Goal: Information Seeking & Learning: Check status

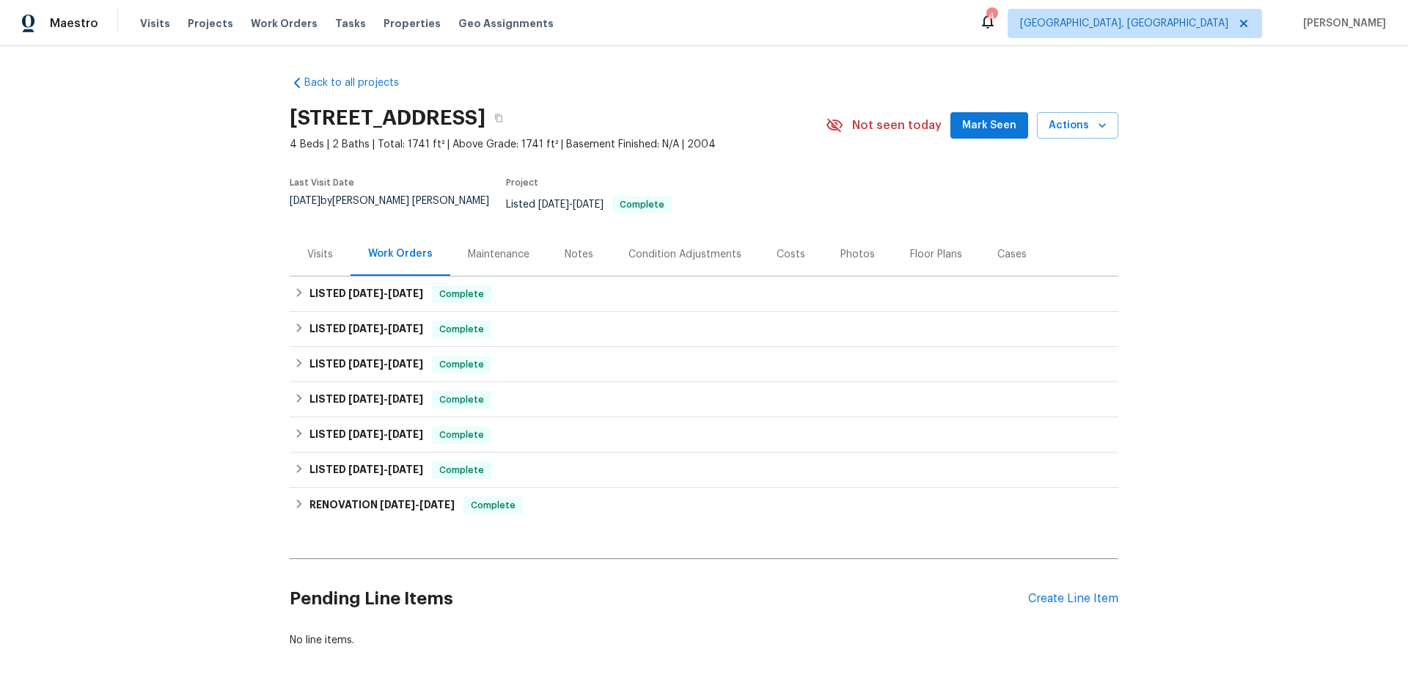
click at [483, 247] on div "Maintenance" at bounding box center [499, 254] width 62 height 15
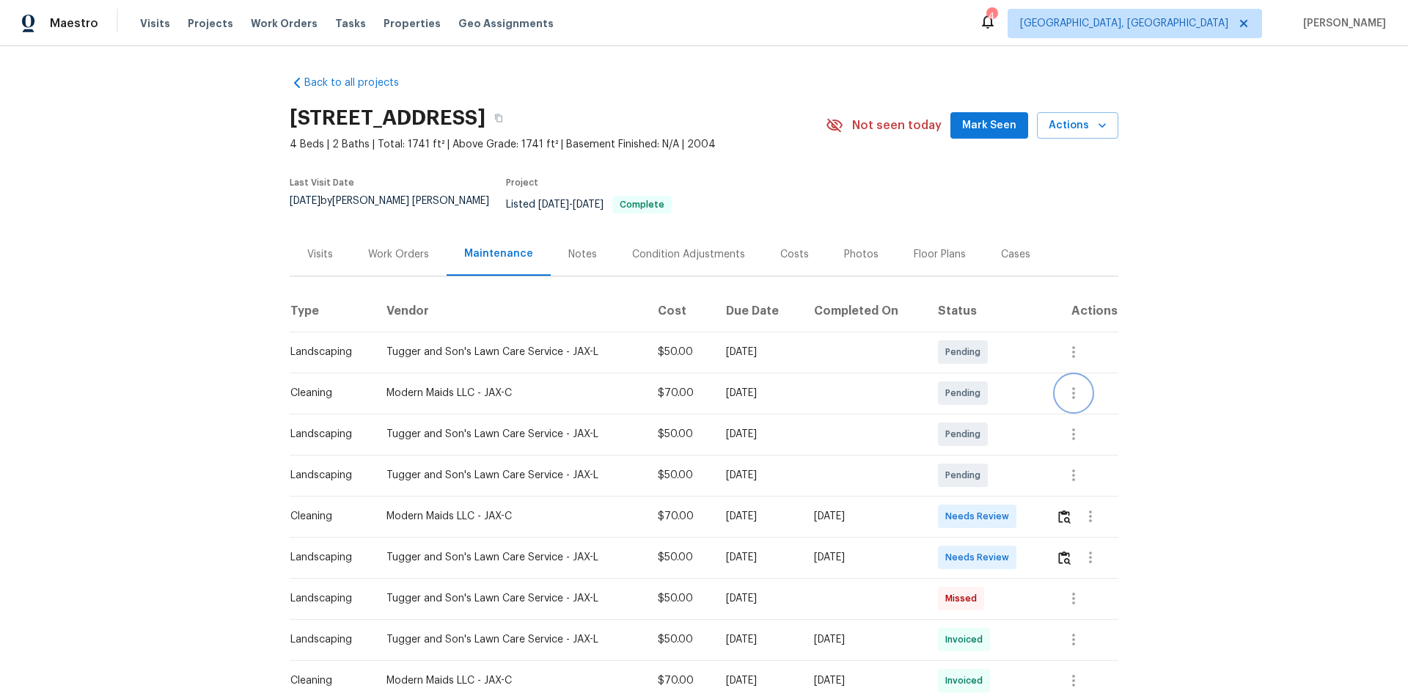
click at [1068, 384] on icon "button" at bounding box center [1074, 393] width 18 height 18
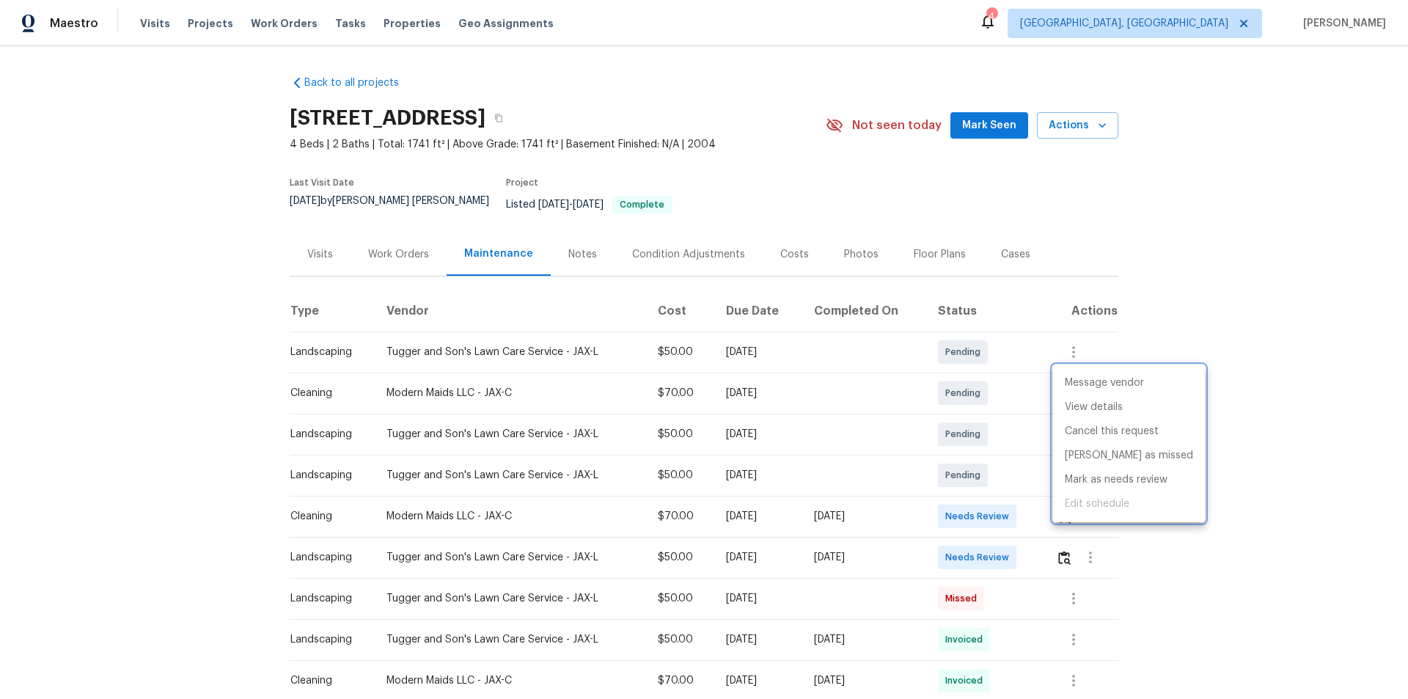
click at [176, 362] on div at bounding box center [704, 349] width 1408 height 699
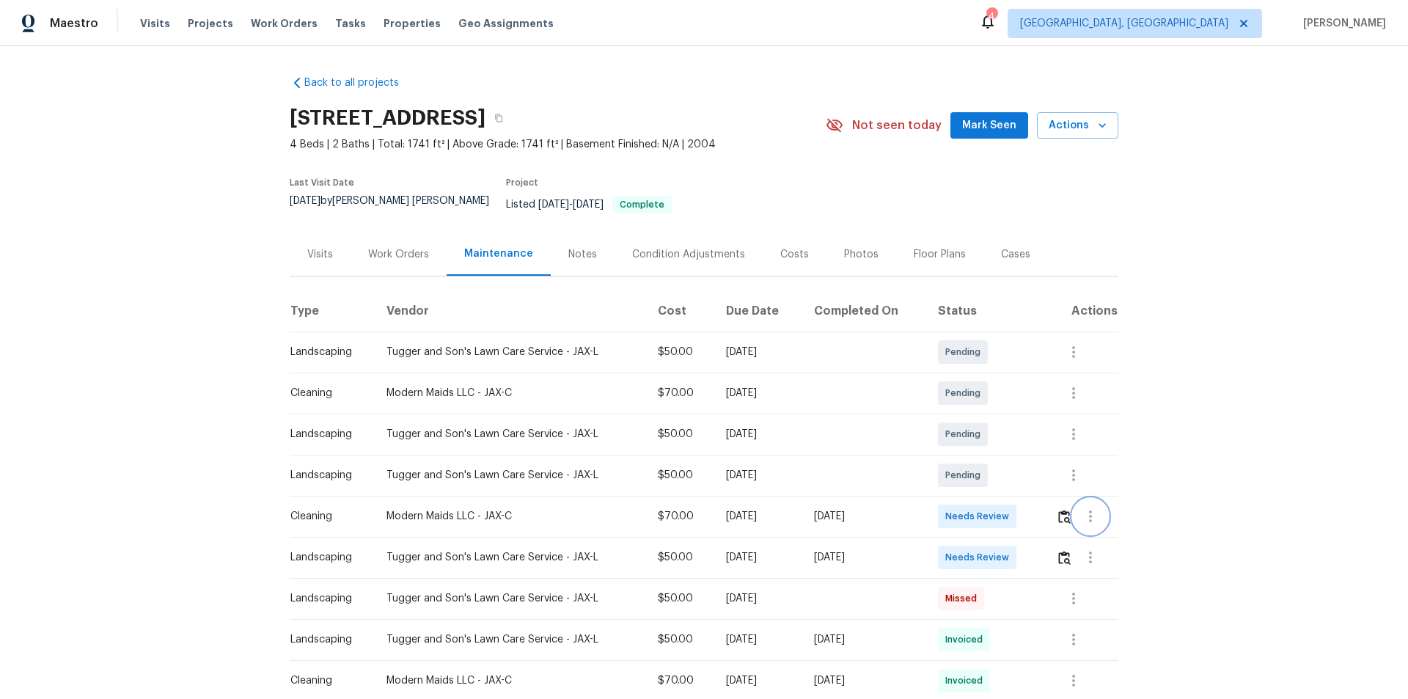
click at [1089, 510] on icon "button" at bounding box center [1090, 516] width 3 height 12
click at [1119, 532] on li "View details" at bounding box center [1121, 530] width 103 height 24
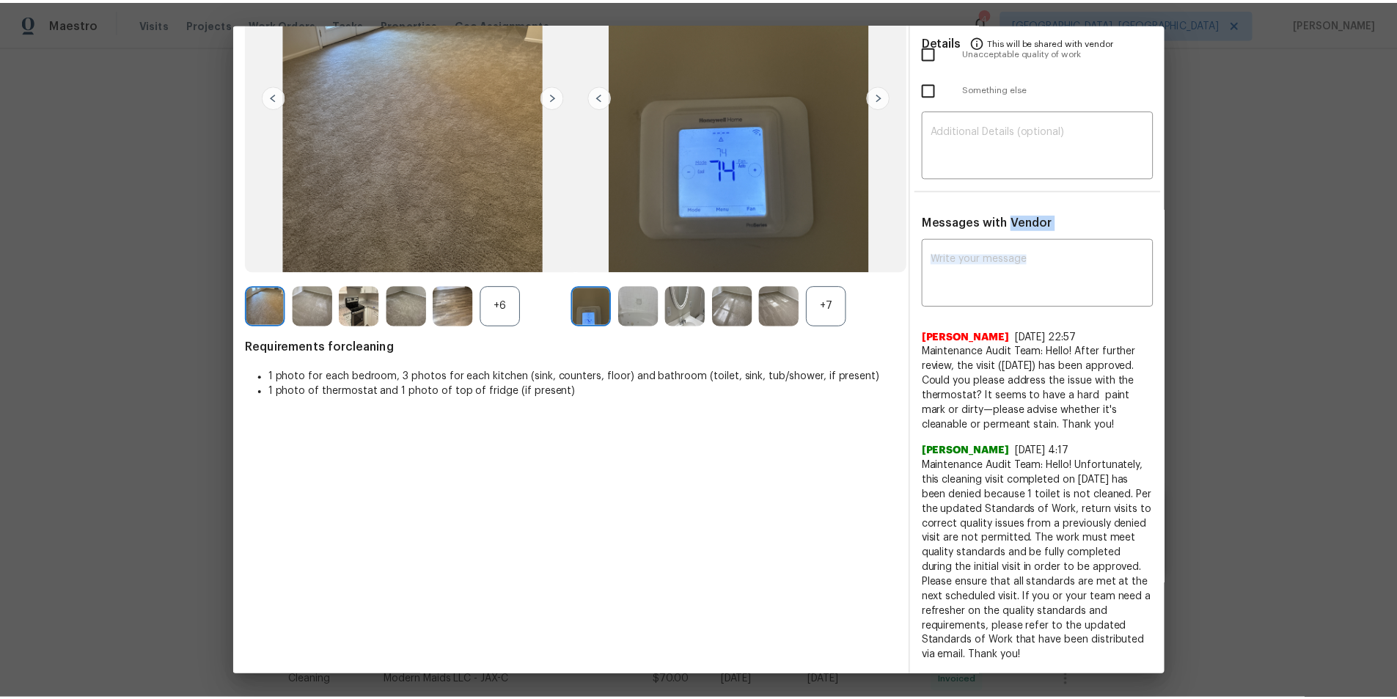
scroll to position [118, 0]
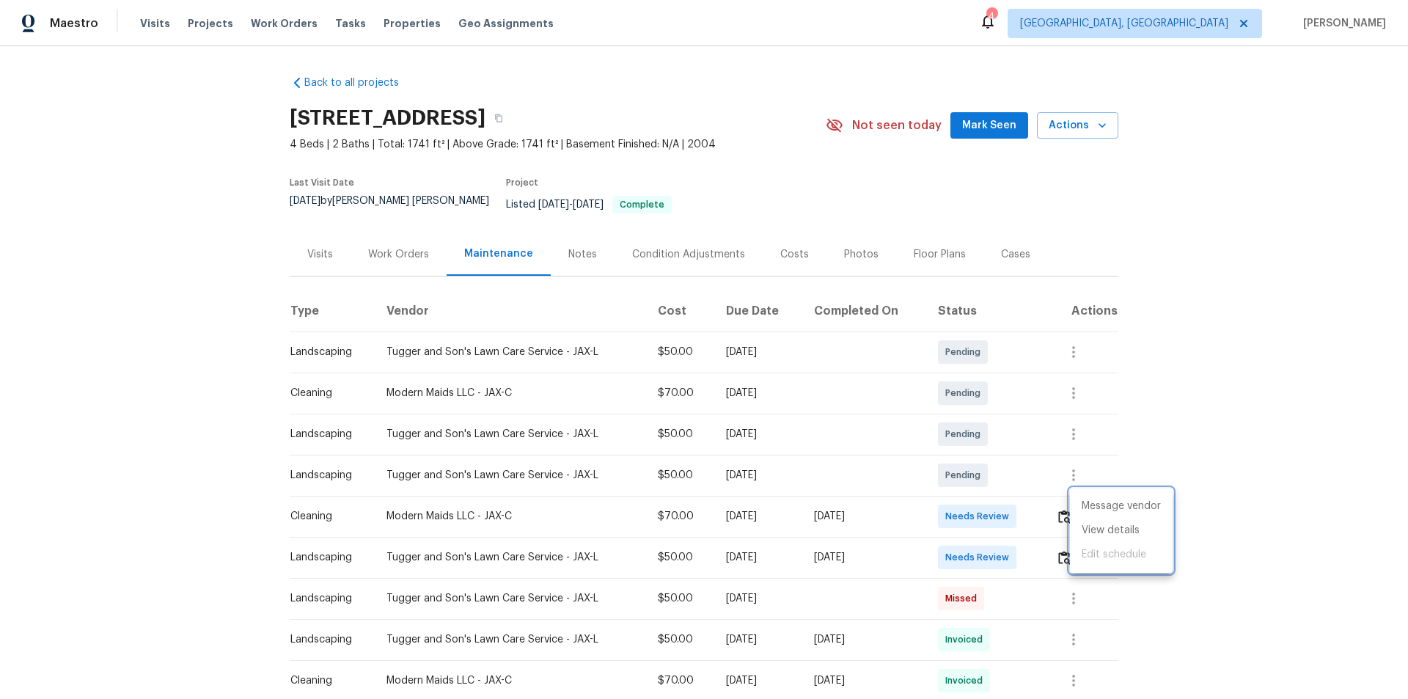
click at [577, 249] on div at bounding box center [704, 349] width 1408 height 699
click at [568, 247] on div "Notes" at bounding box center [582, 254] width 29 height 15
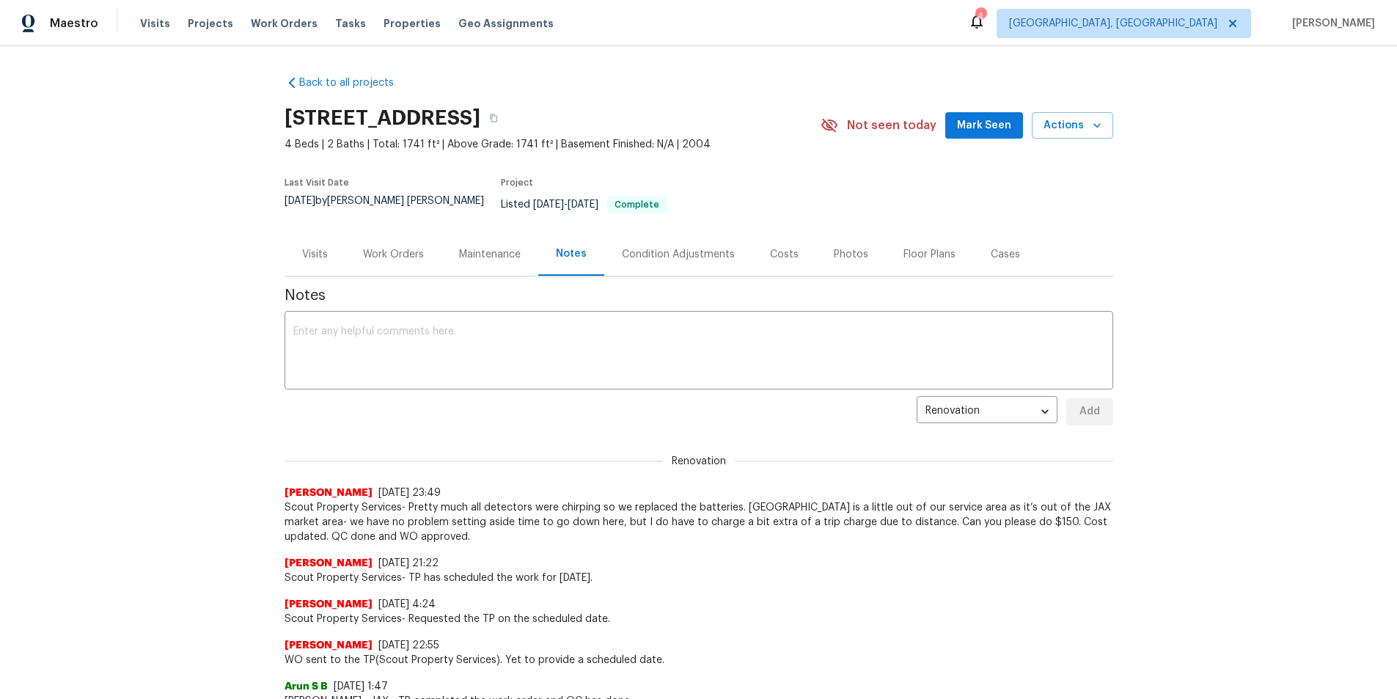
click at [660, 247] on div "Condition Adjustments" at bounding box center [678, 254] width 113 height 15
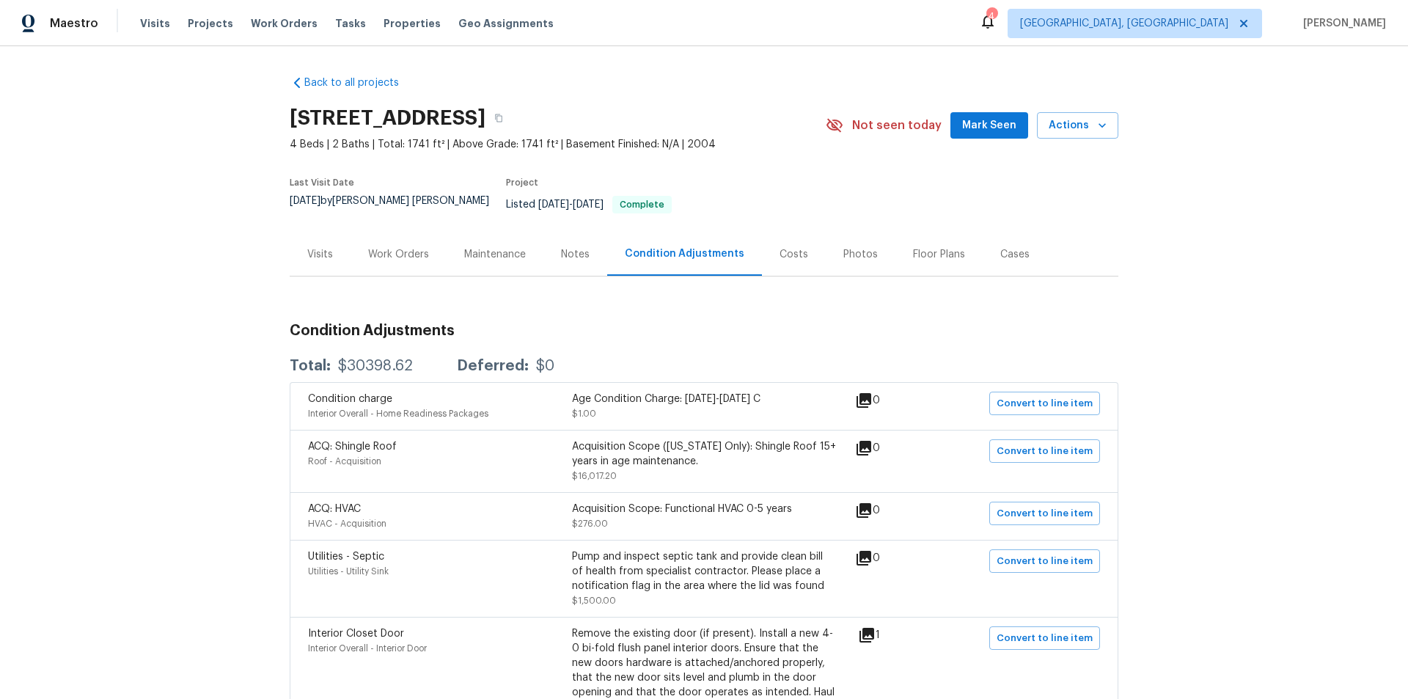
click at [788, 247] on div "Costs" at bounding box center [794, 254] width 29 height 15
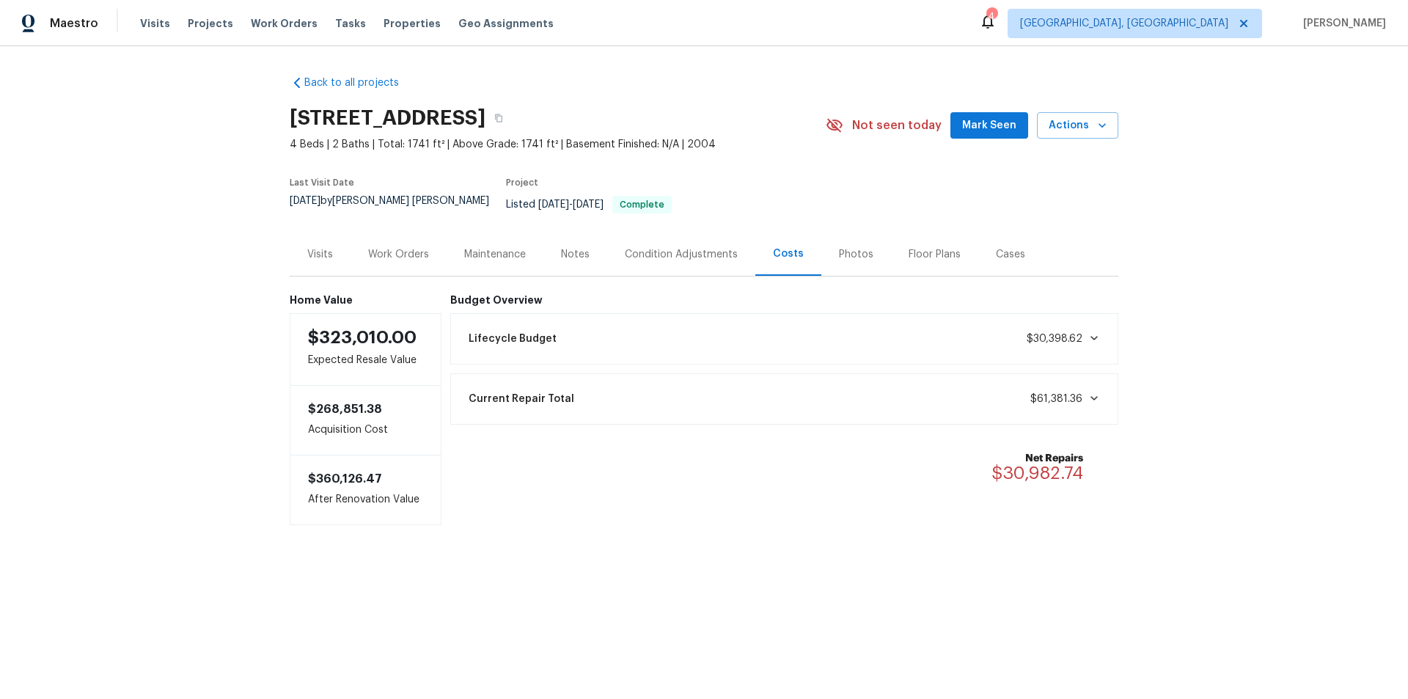
click at [846, 247] on div "Photos" at bounding box center [856, 254] width 34 height 15
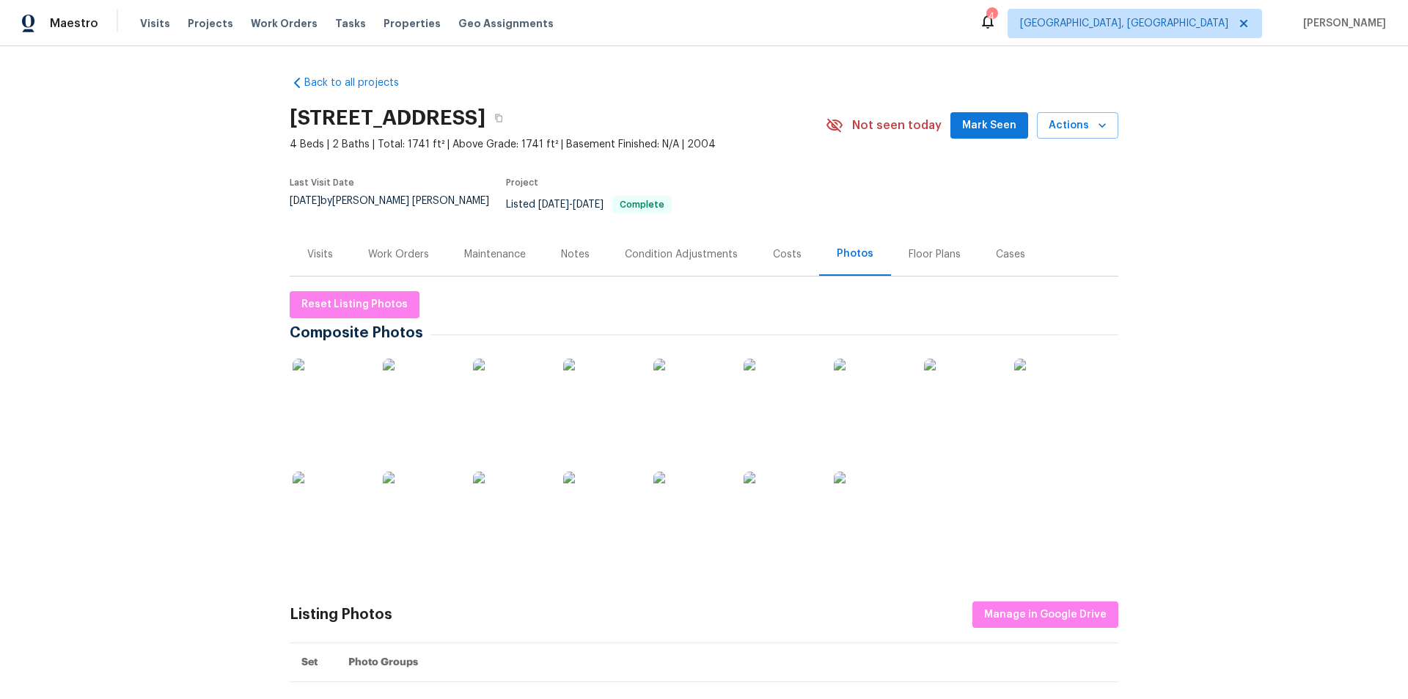
click at [918, 247] on div "Floor Plans" at bounding box center [935, 254] width 52 height 15
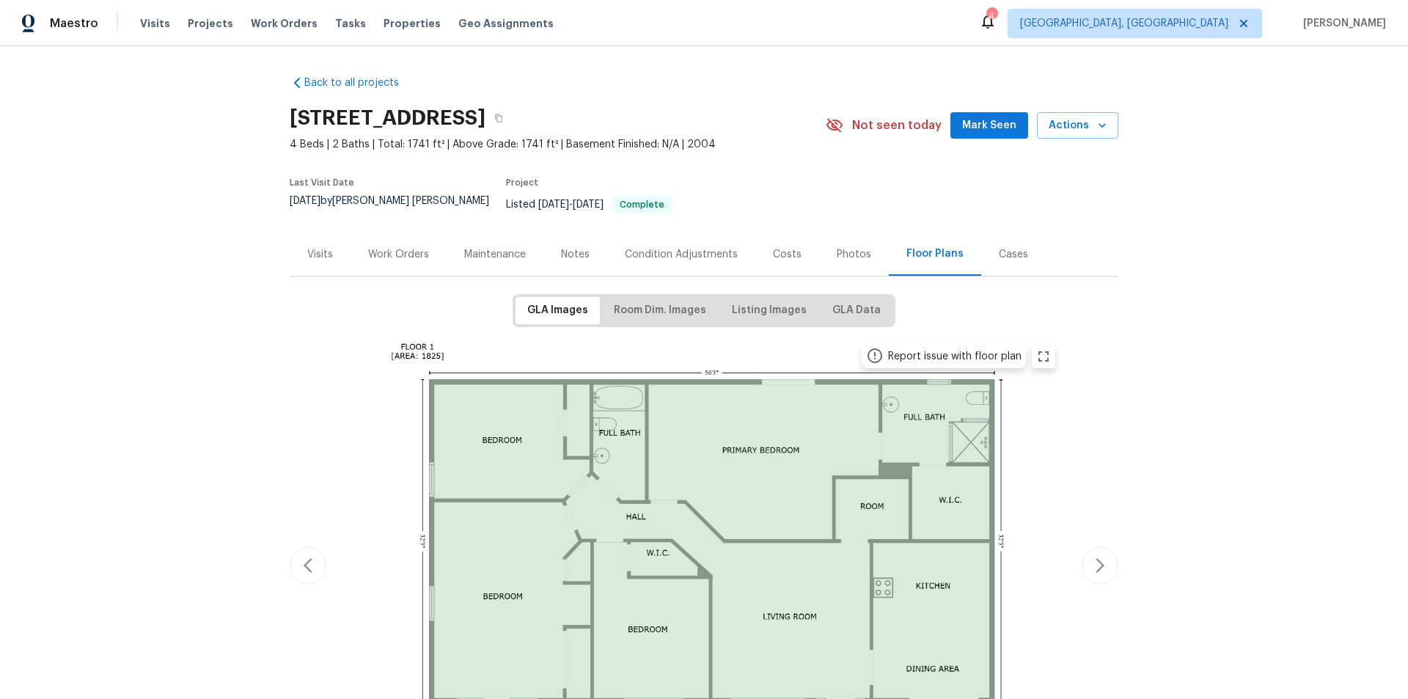
click at [999, 249] on div "Cases" at bounding box center [1013, 254] width 29 height 15
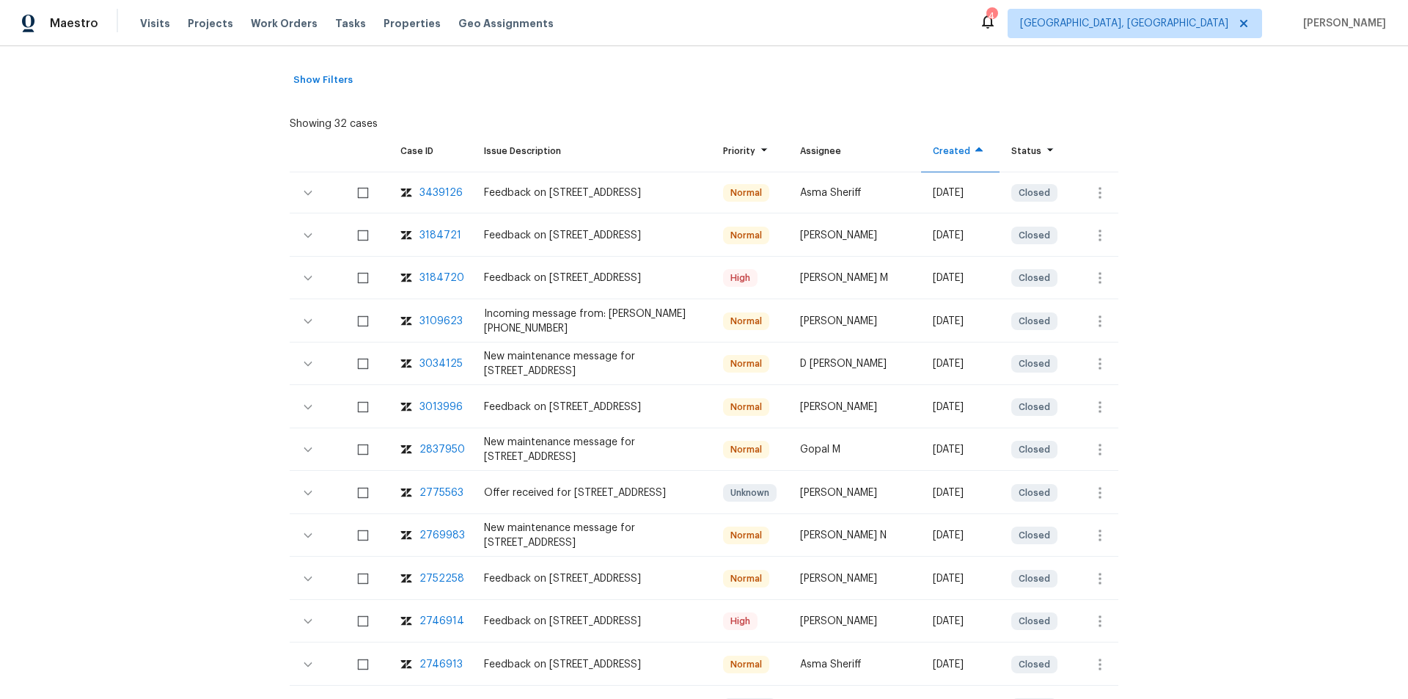
scroll to position [73, 0]
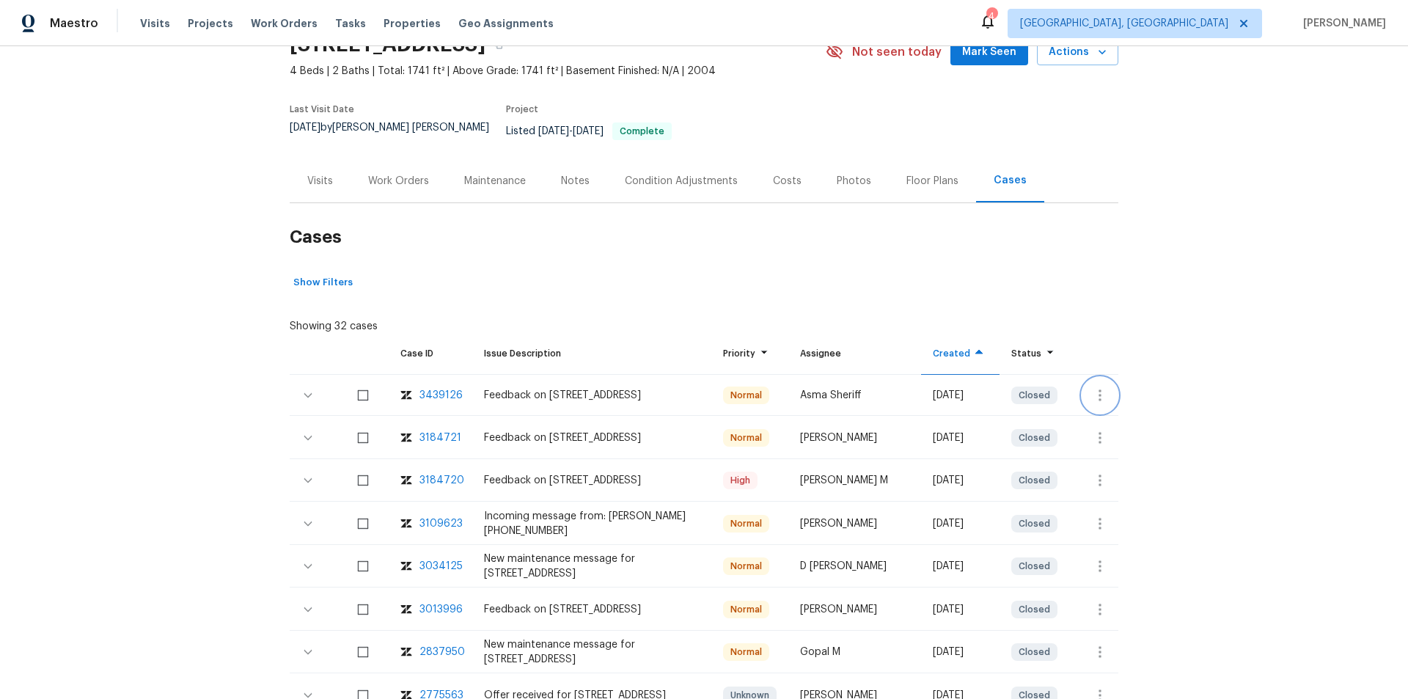
click at [1099, 389] on icon "button" at bounding box center [1100, 395] width 3 height 12
click at [139, 341] on div at bounding box center [704, 349] width 1408 height 699
click at [304, 392] on icon "button" at bounding box center [308, 394] width 9 height 5
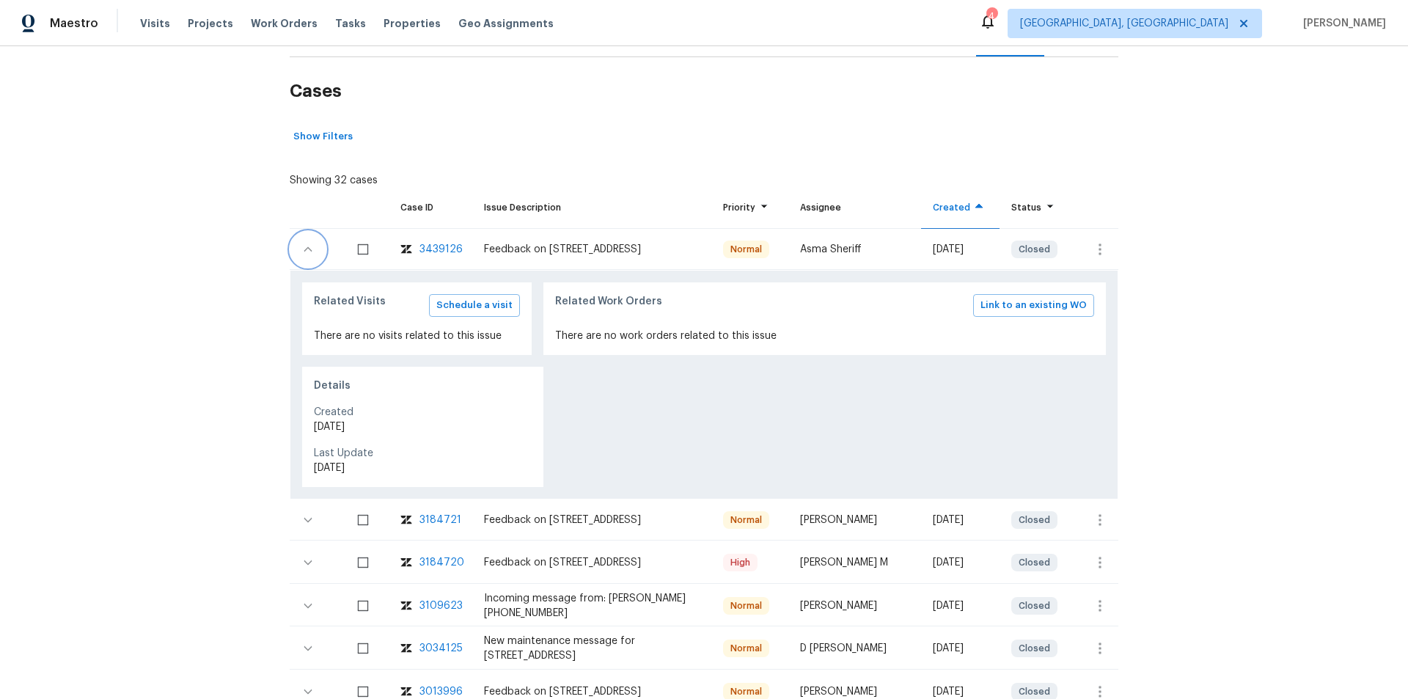
scroll to position [220, 0]
click at [125, 290] on div "Back to all projects [STREET_ADDRESS] 4 Beds | 2 Baths | Total: 1741 ft² | Abov…" at bounding box center [704, 372] width 1408 height 653
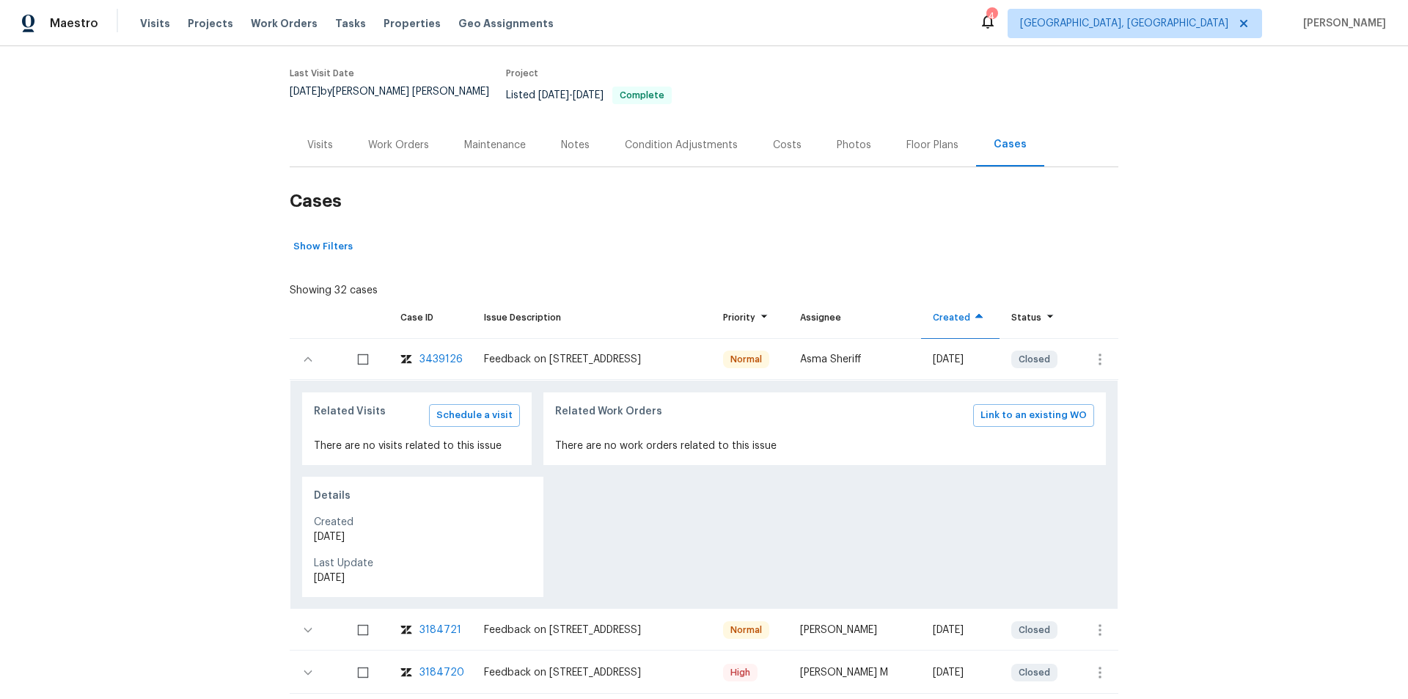
scroll to position [0, 0]
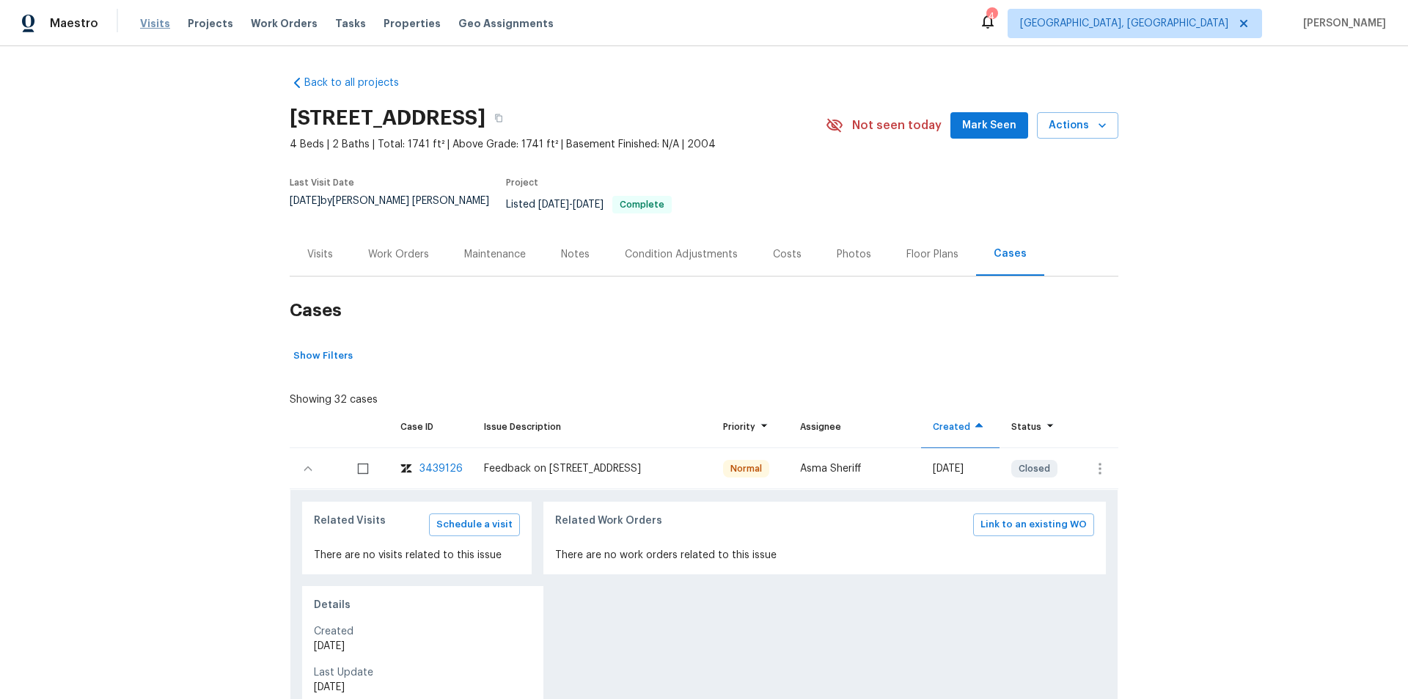
click at [155, 30] on span "Visits" at bounding box center [155, 23] width 30 height 15
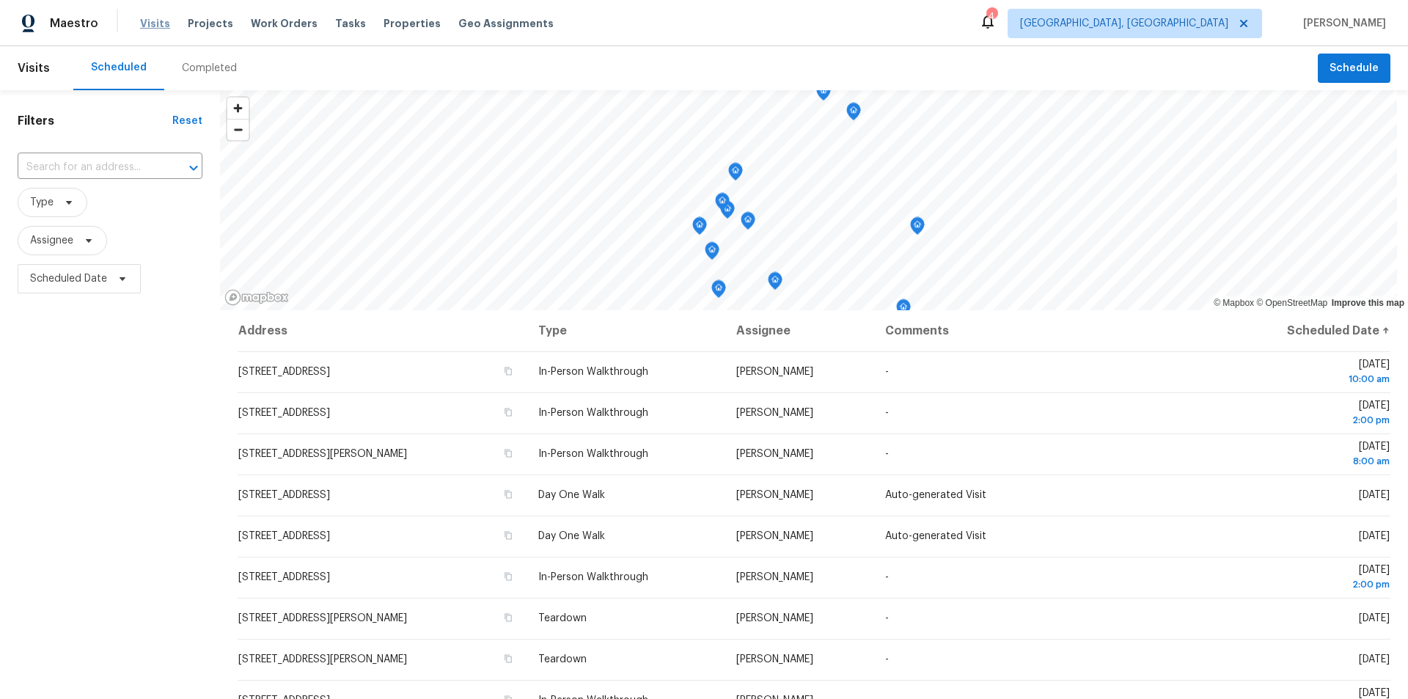
click at [150, 23] on span "Visits" at bounding box center [155, 23] width 30 height 15
click at [191, 21] on span "Projects" at bounding box center [210, 23] width 45 height 15
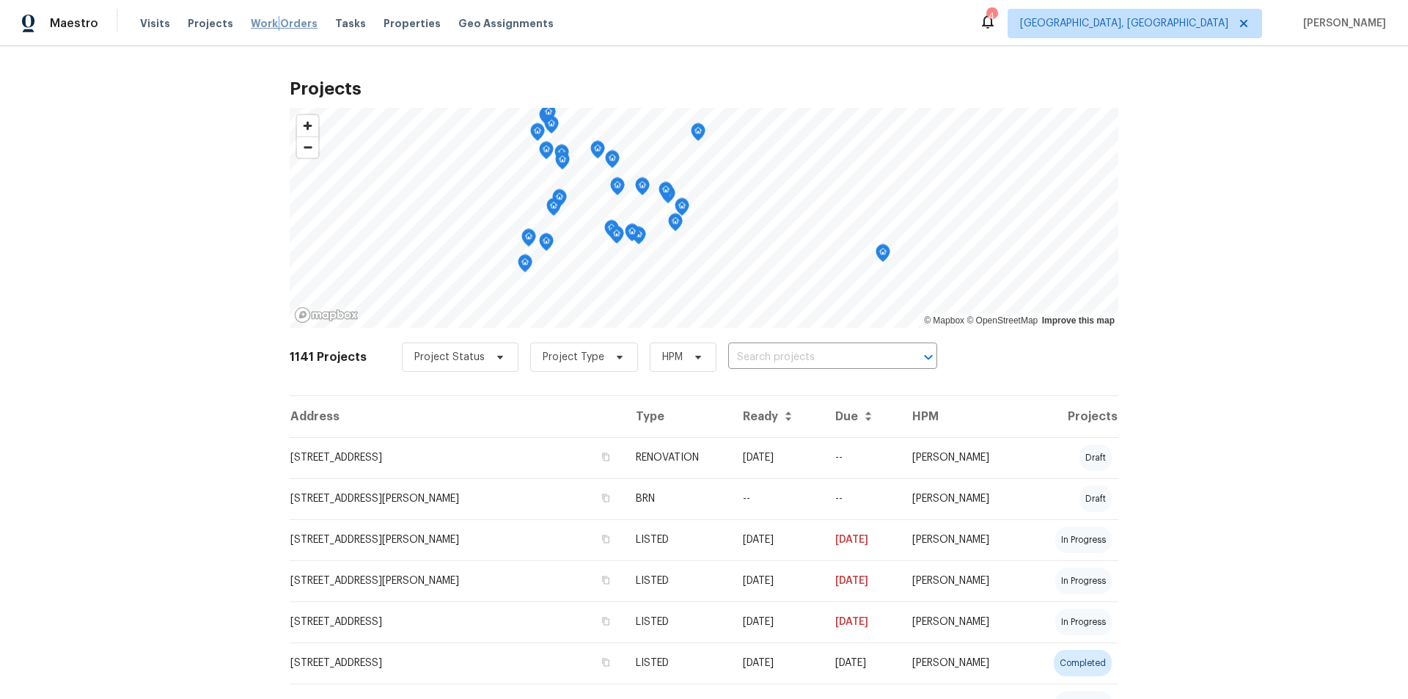
click at [268, 19] on span "Work Orders" at bounding box center [284, 23] width 67 height 15
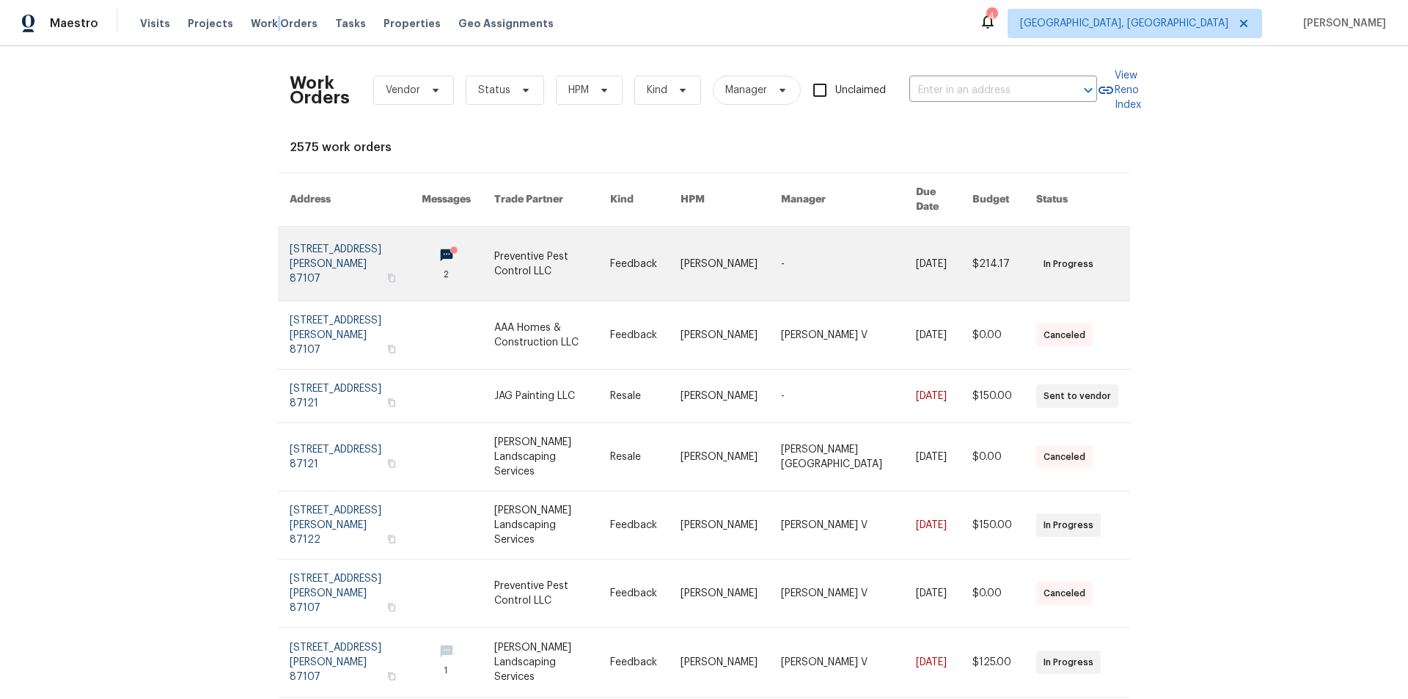
click at [676, 265] on link at bounding box center [645, 264] width 70 height 74
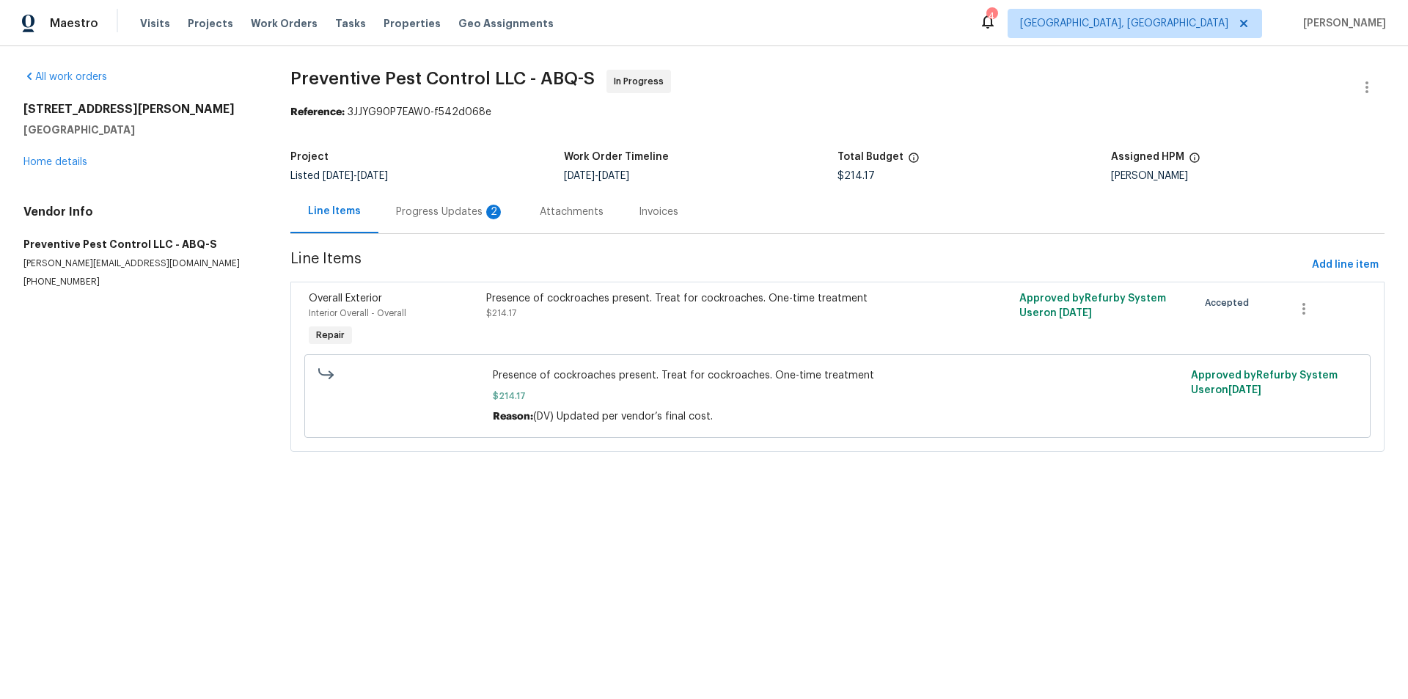
click at [442, 215] on div "Progress Updates 2" at bounding box center [450, 212] width 109 height 15
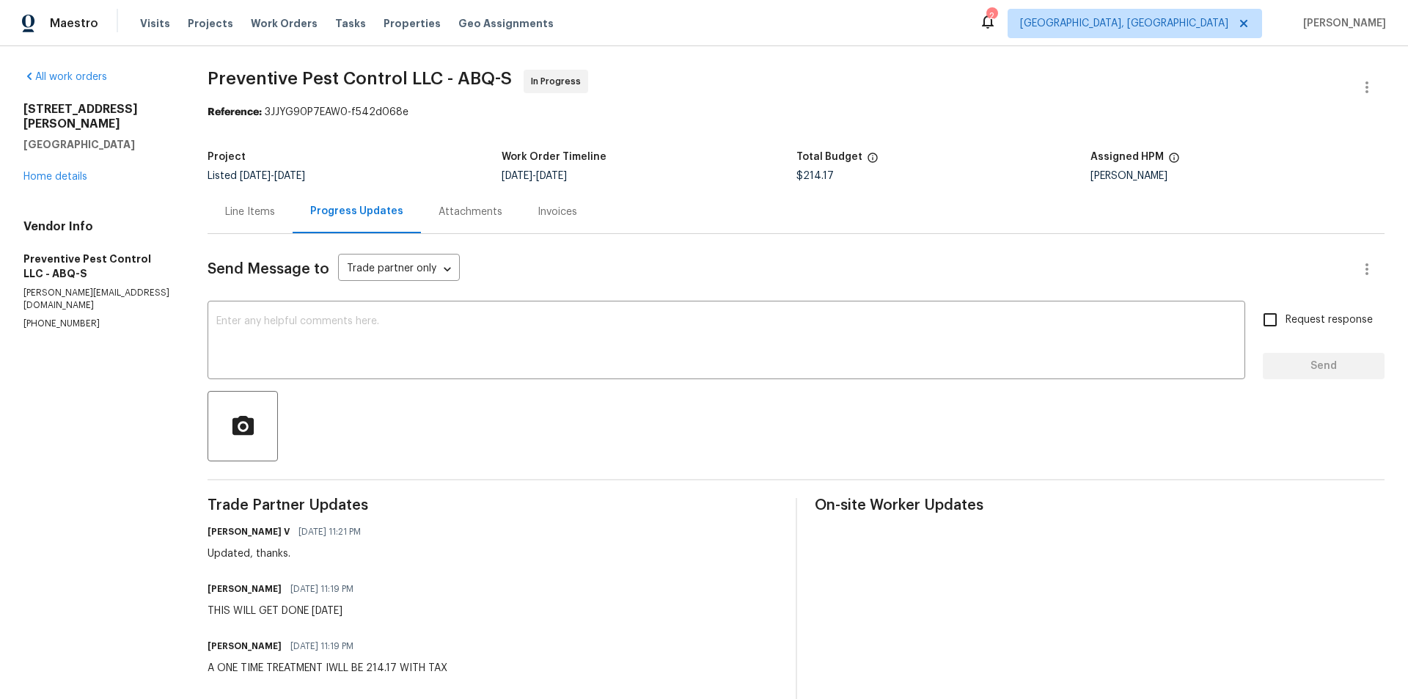
click at [474, 210] on div "Attachments" at bounding box center [471, 212] width 64 height 15
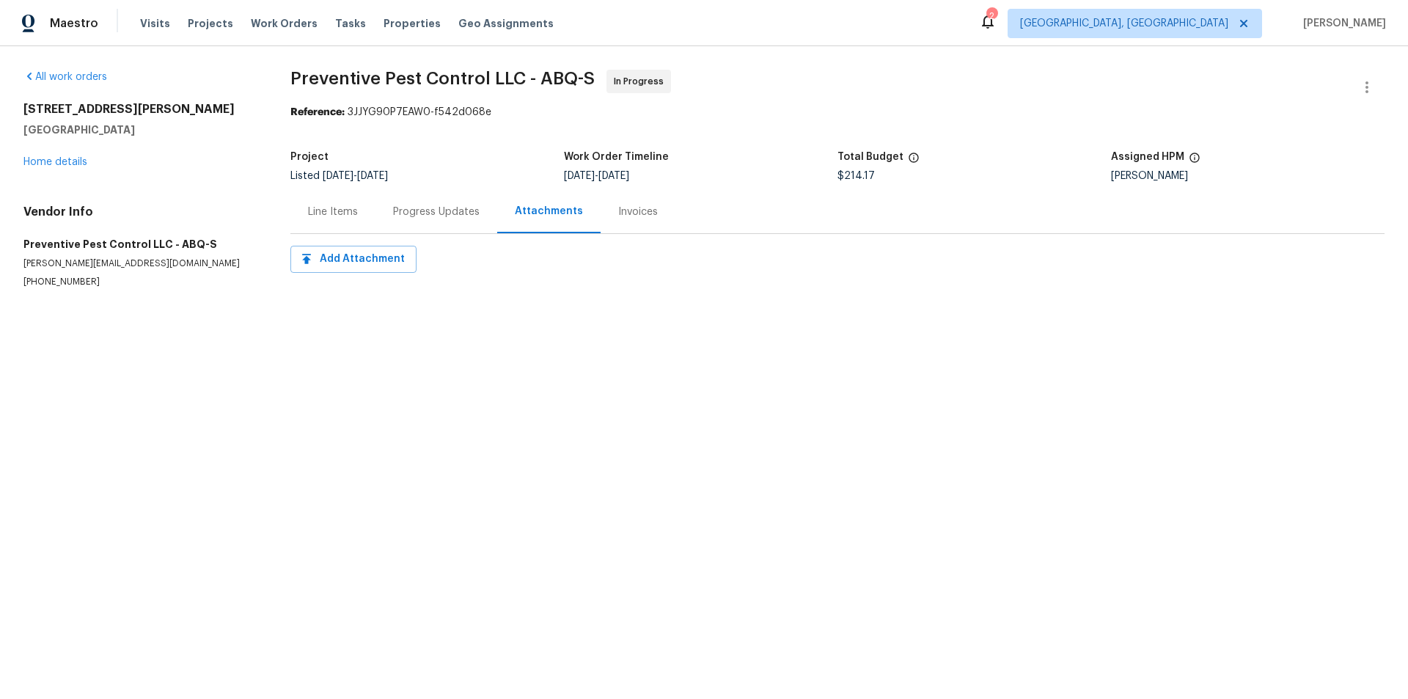
click at [621, 211] on div "Invoices" at bounding box center [638, 212] width 40 height 15
